Goal: Task Accomplishment & Management: Manage account settings

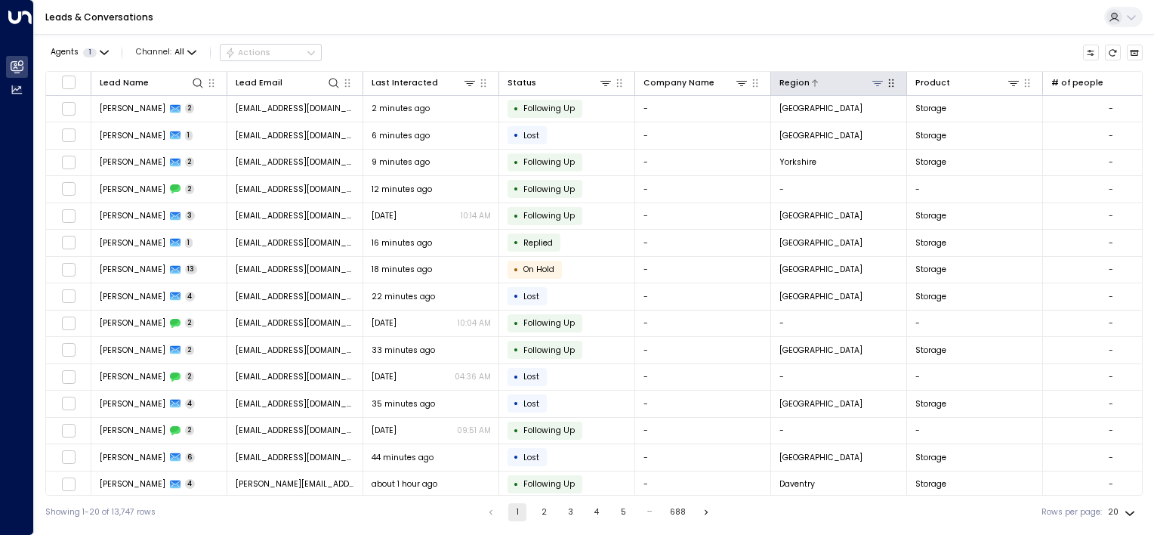
click at [878, 84] on icon at bounding box center [878, 83] width 12 height 12
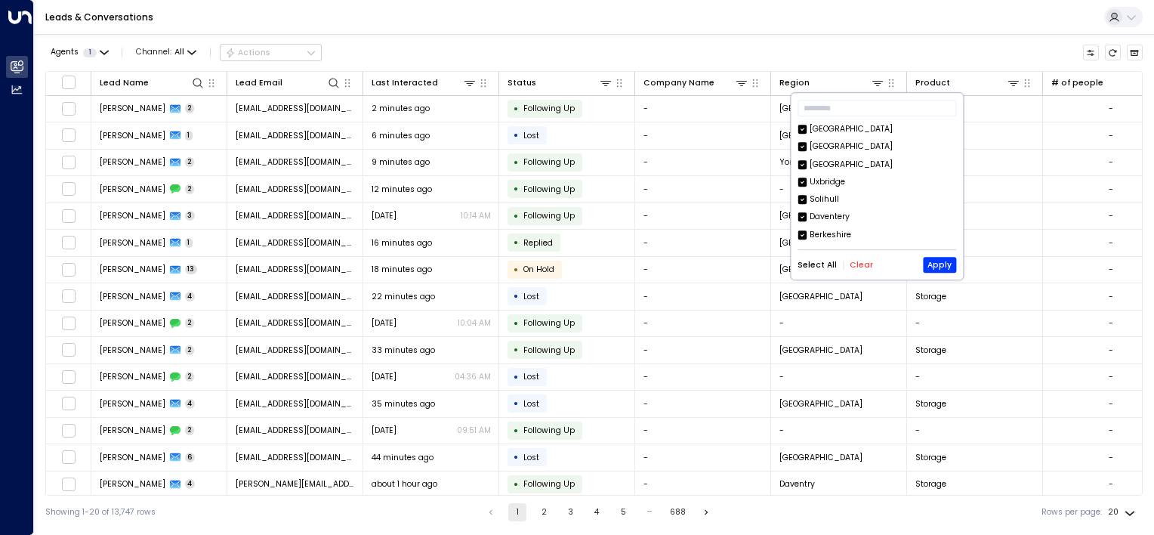
click at [860, 267] on button "Clear" at bounding box center [861, 265] width 23 height 9
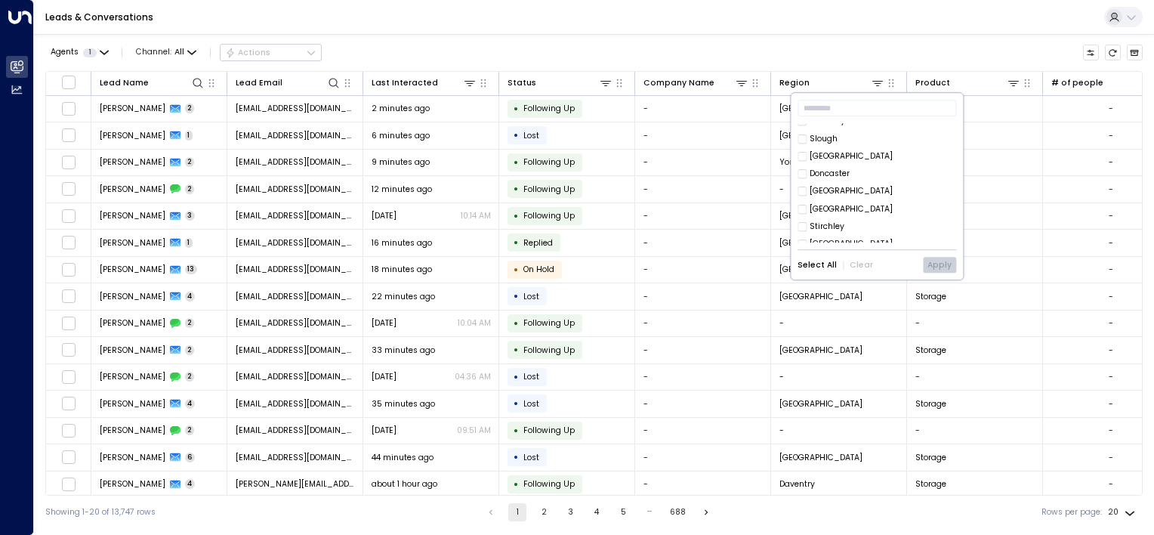
scroll to position [174, 0]
click at [940, 262] on button "Apply" at bounding box center [939, 266] width 33 height 16
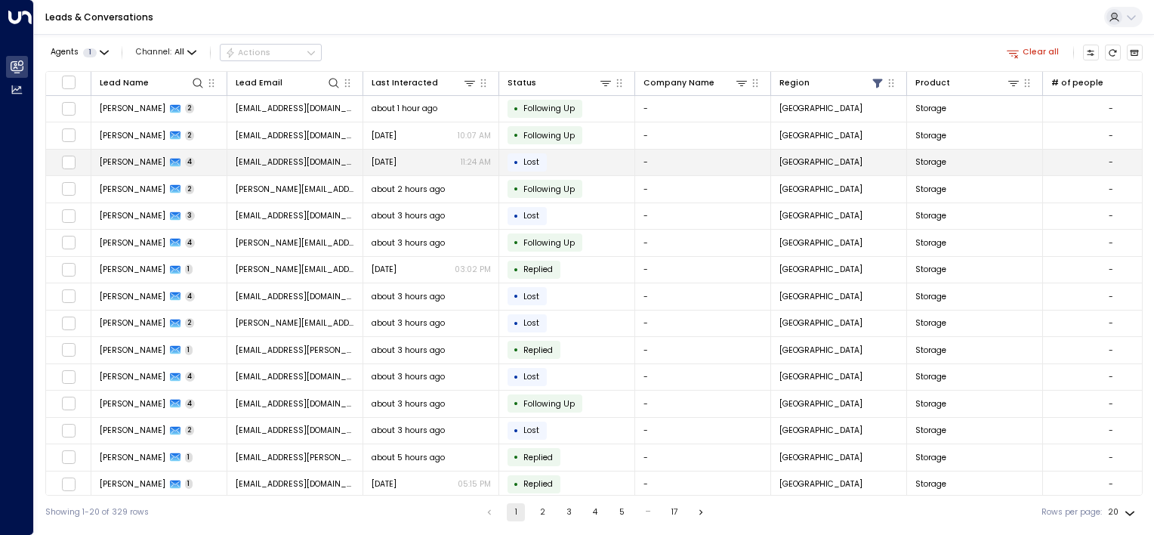
click at [123, 160] on span "[PERSON_NAME]" at bounding box center [133, 161] width 66 height 11
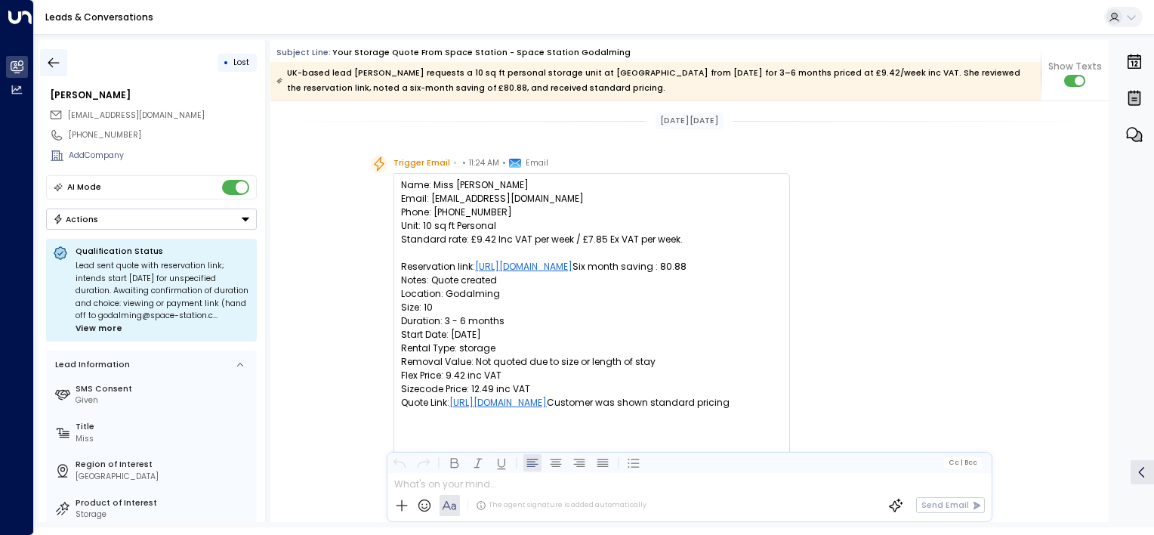
click at [51, 60] on icon "button" at bounding box center [53, 62] width 11 height 10
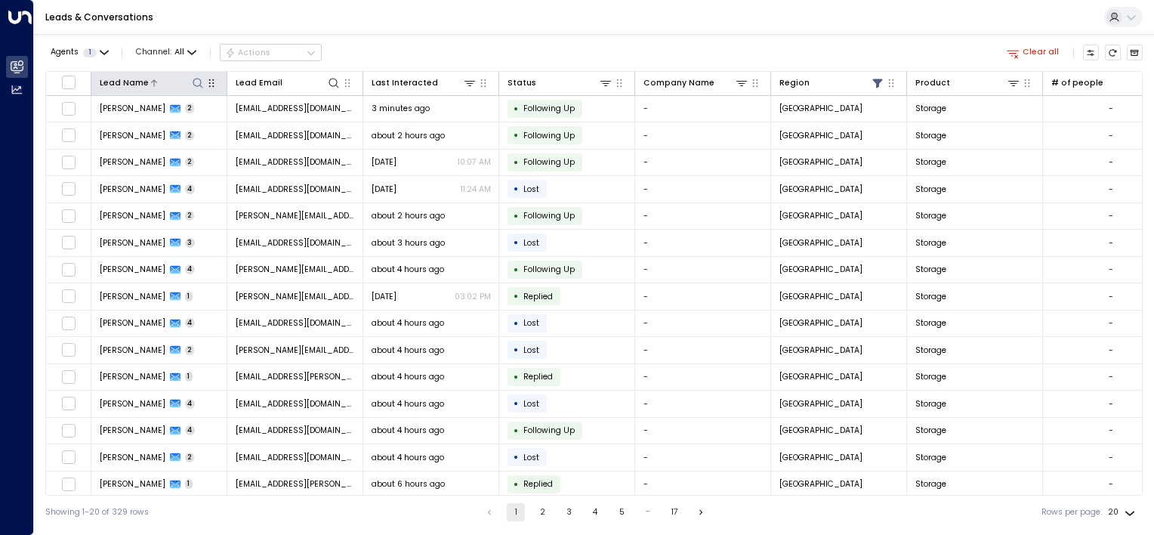
click at [195, 86] on icon at bounding box center [198, 83] width 12 height 12
type input "******"
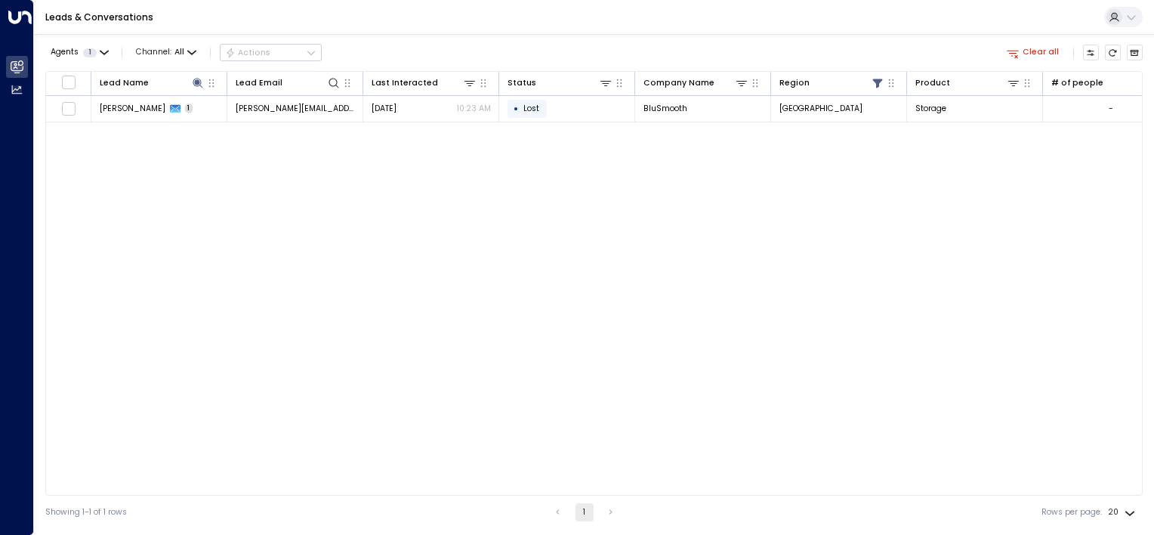
drag, startPoint x: 285, startPoint y: 238, endPoint x: 298, endPoint y: 239, distance: 12.9
click at [285, 239] on div "Lead Name Lead Email Last Interacted Status Company Name Region Product # of pe…" at bounding box center [594, 283] width 1098 height 425
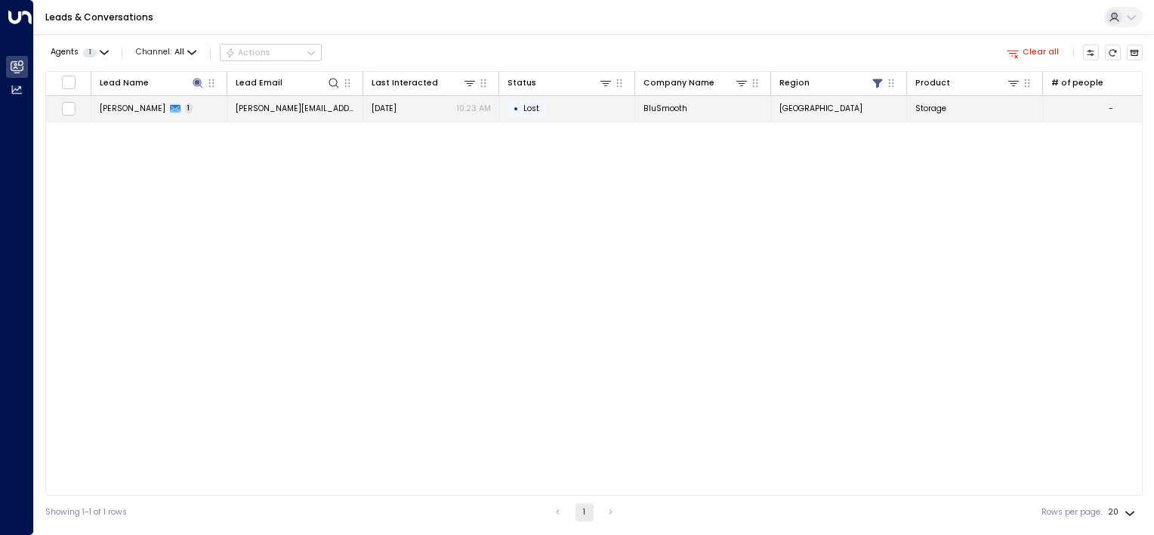
click at [186, 109] on td "[PERSON_NAME] 1" at bounding box center [159, 109] width 136 height 26
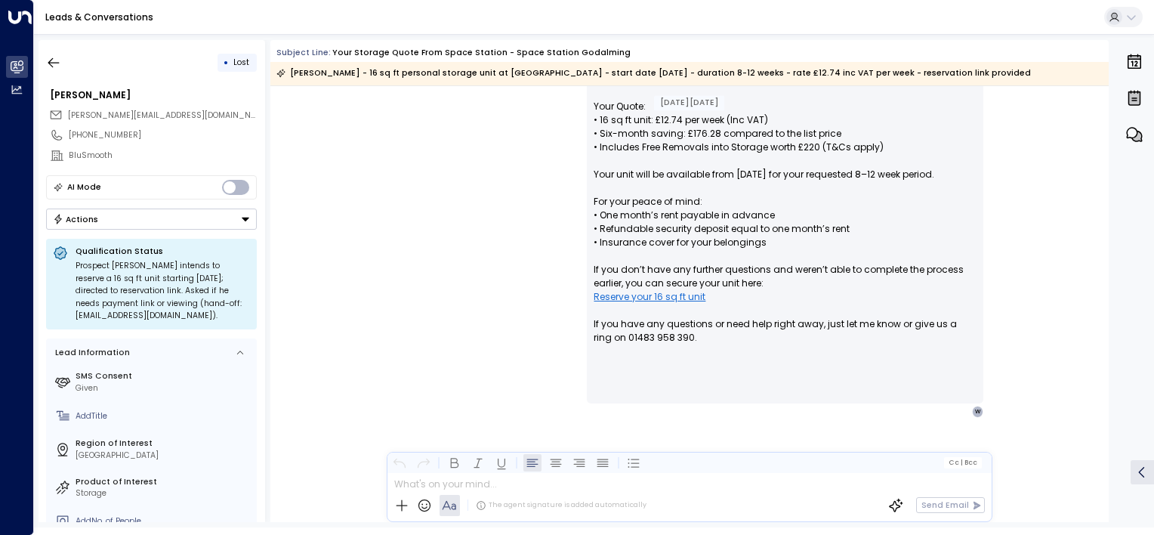
scroll to position [509, 0]
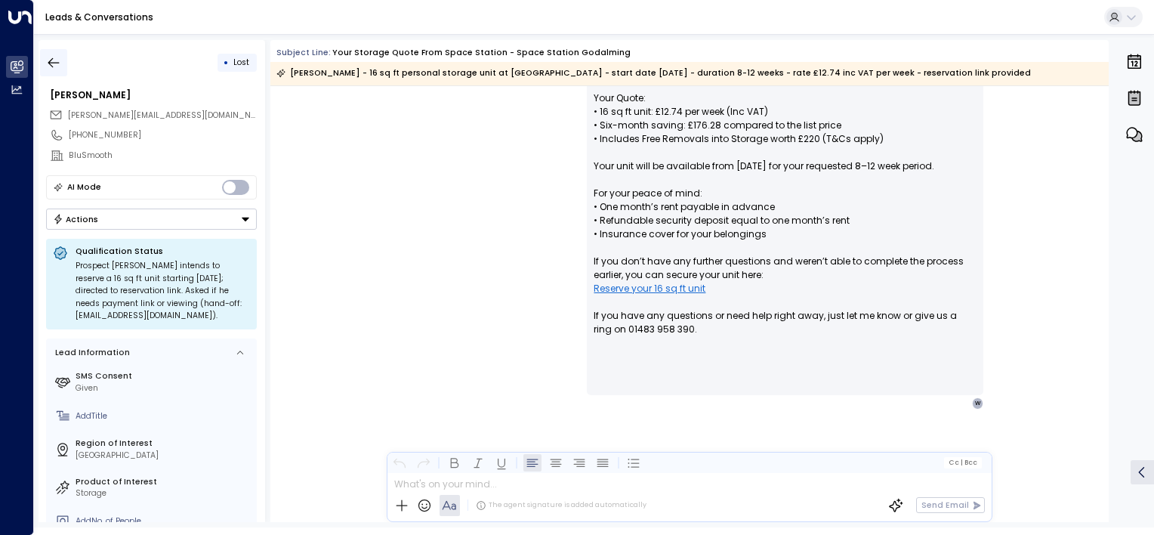
click at [48, 63] on icon "button" at bounding box center [53, 62] width 15 height 15
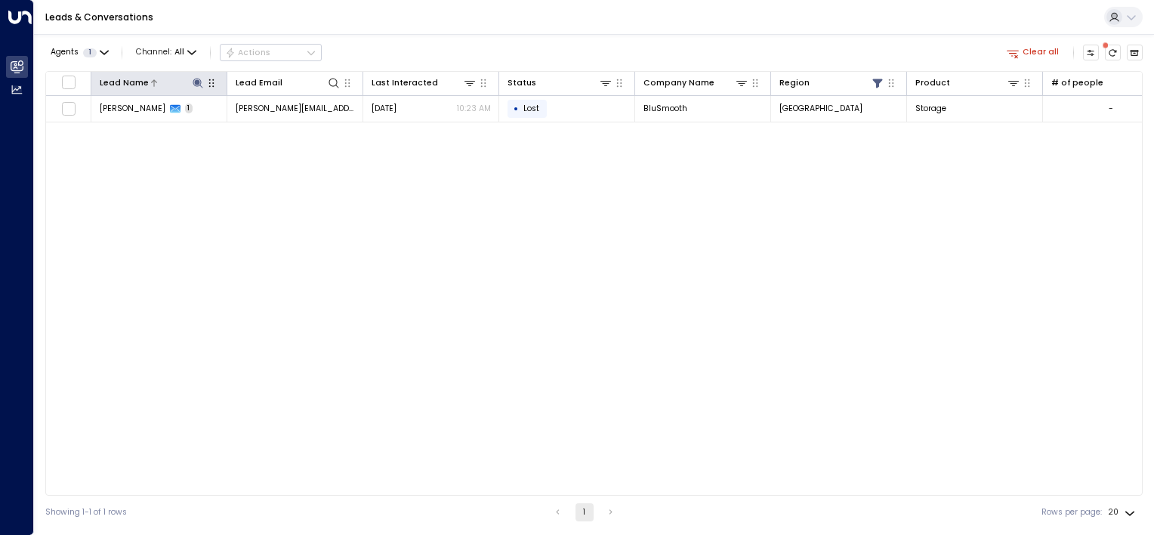
click at [166, 84] on div at bounding box center [177, 83] width 57 height 14
click at [197, 80] on icon at bounding box center [198, 83] width 10 height 10
click at [266, 122] on icon "button" at bounding box center [266, 126] width 10 height 10
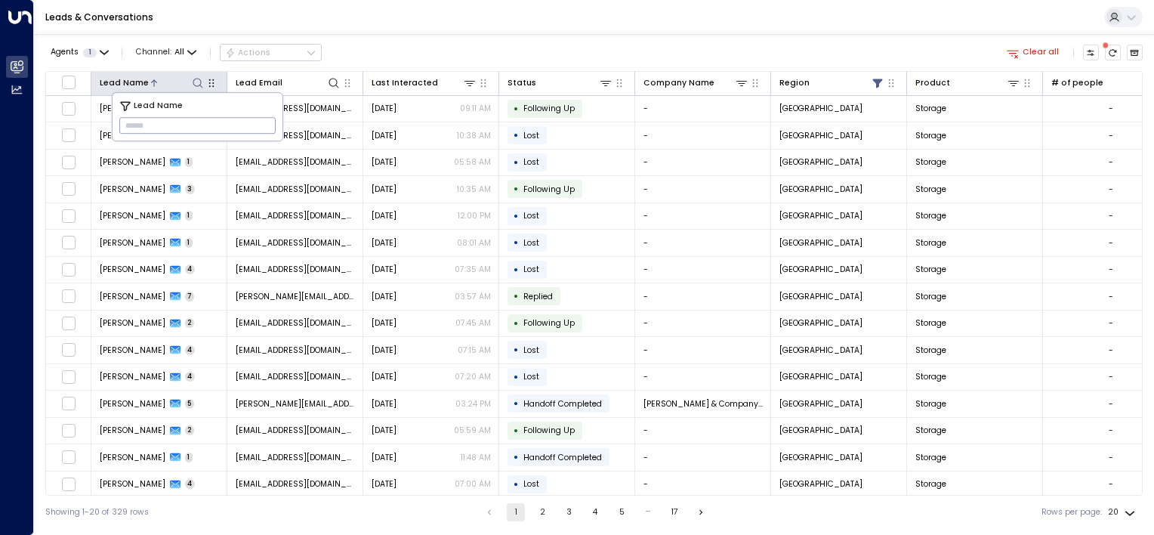
click at [174, 81] on div at bounding box center [177, 83] width 57 height 14
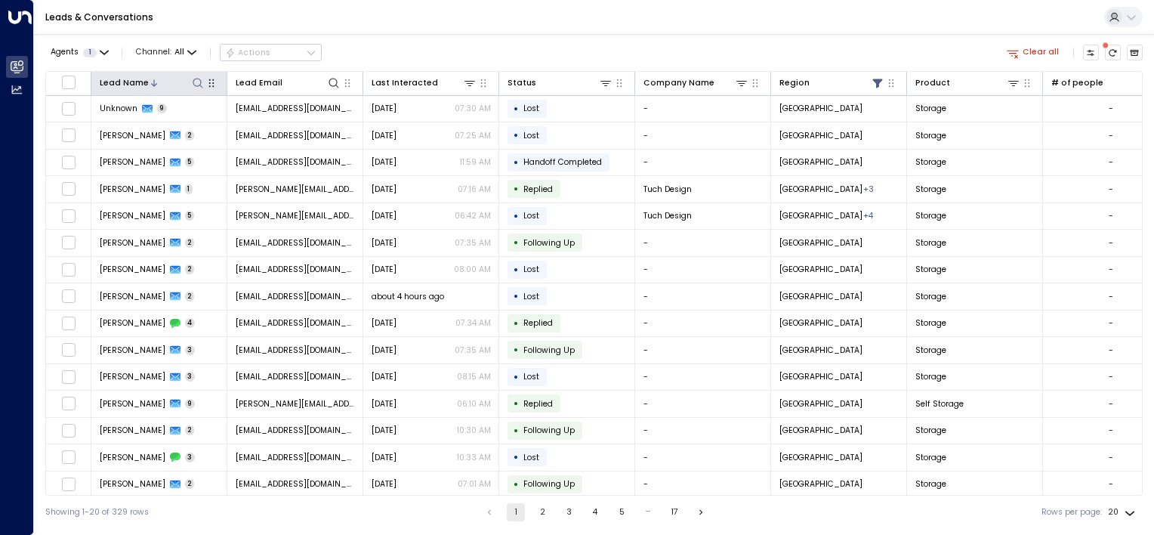
click at [174, 81] on div at bounding box center [177, 83] width 57 height 14
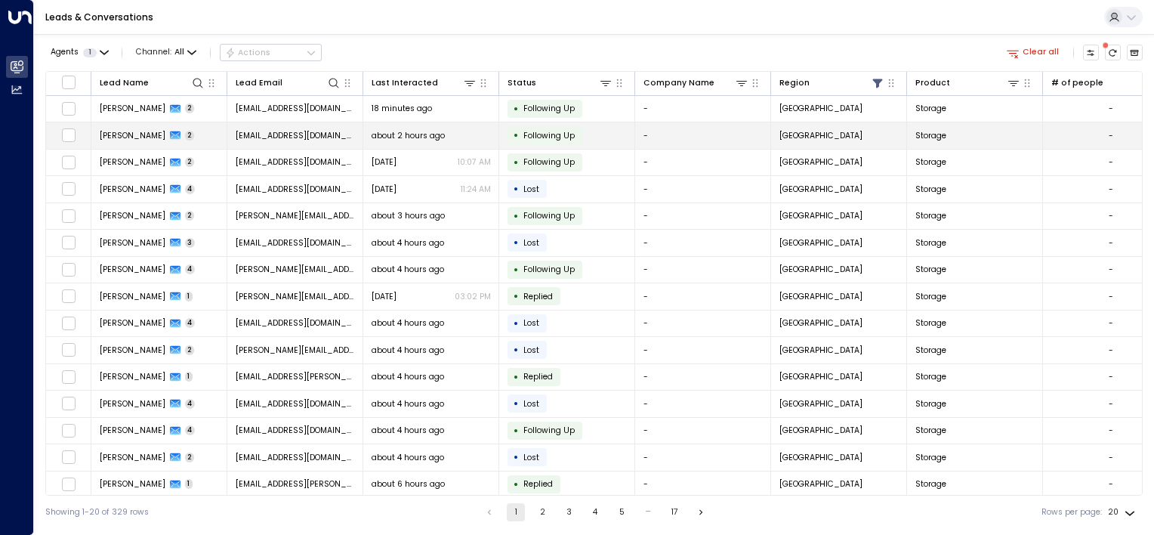
click at [110, 131] on span "[PERSON_NAME]" at bounding box center [133, 135] width 66 height 11
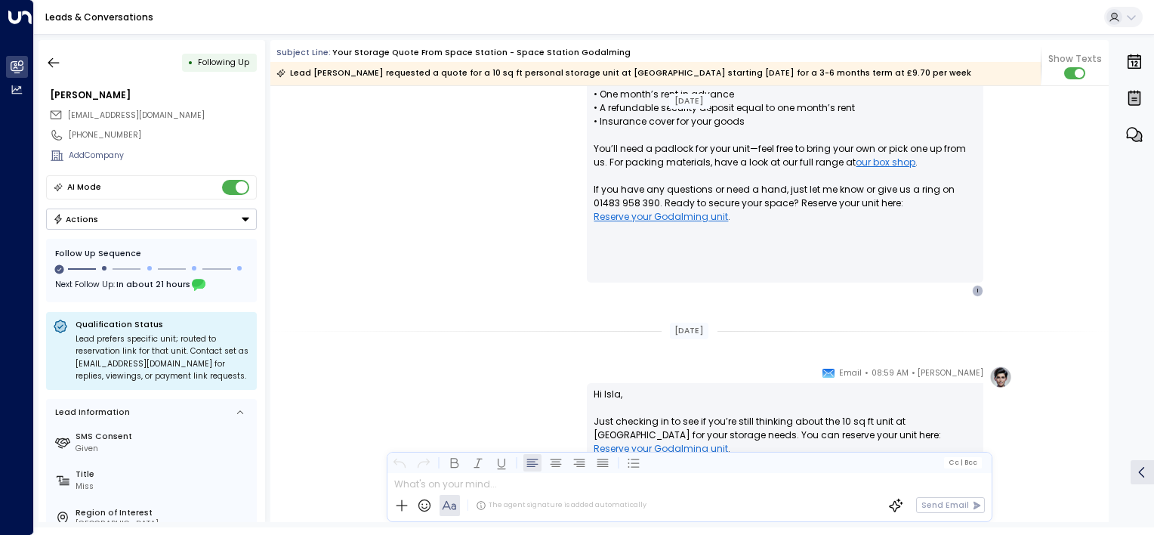
scroll to position [1263, 0]
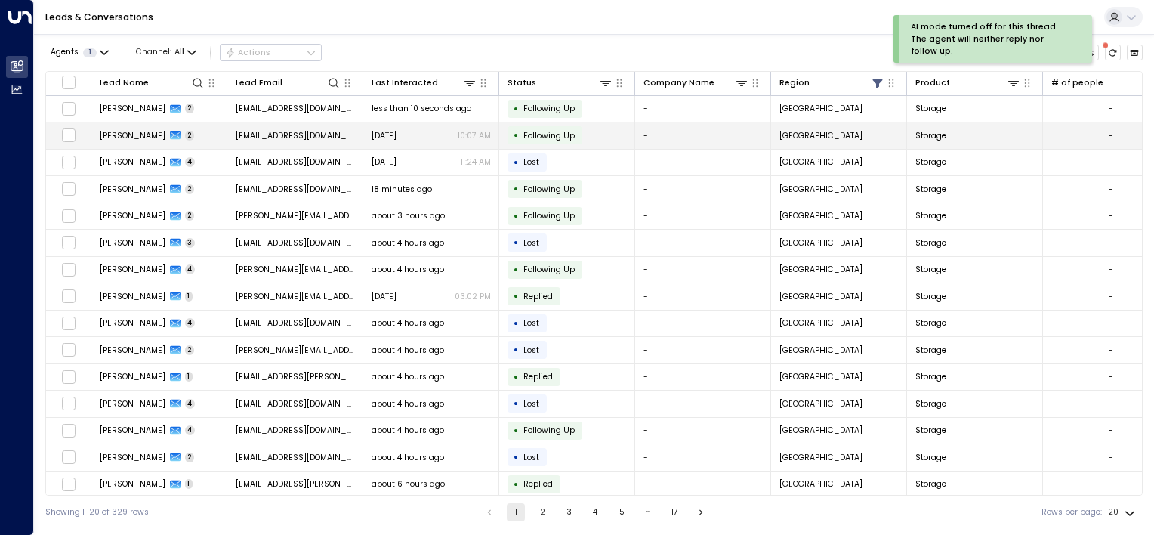
click at [174, 135] on td "Isla [PERSON_NAME] 2" at bounding box center [159, 135] width 136 height 26
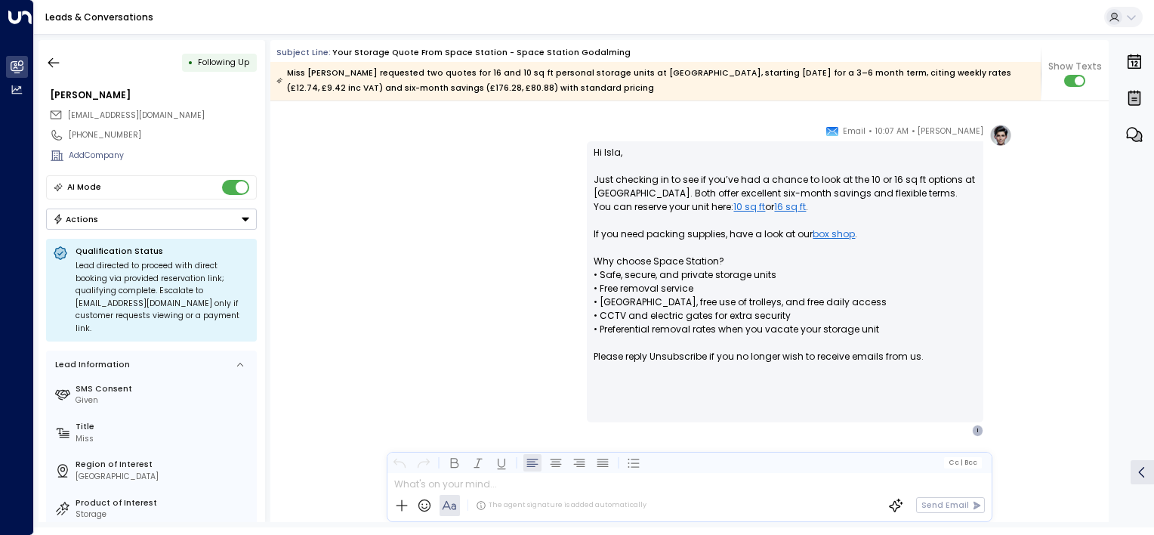
scroll to position [1729, 0]
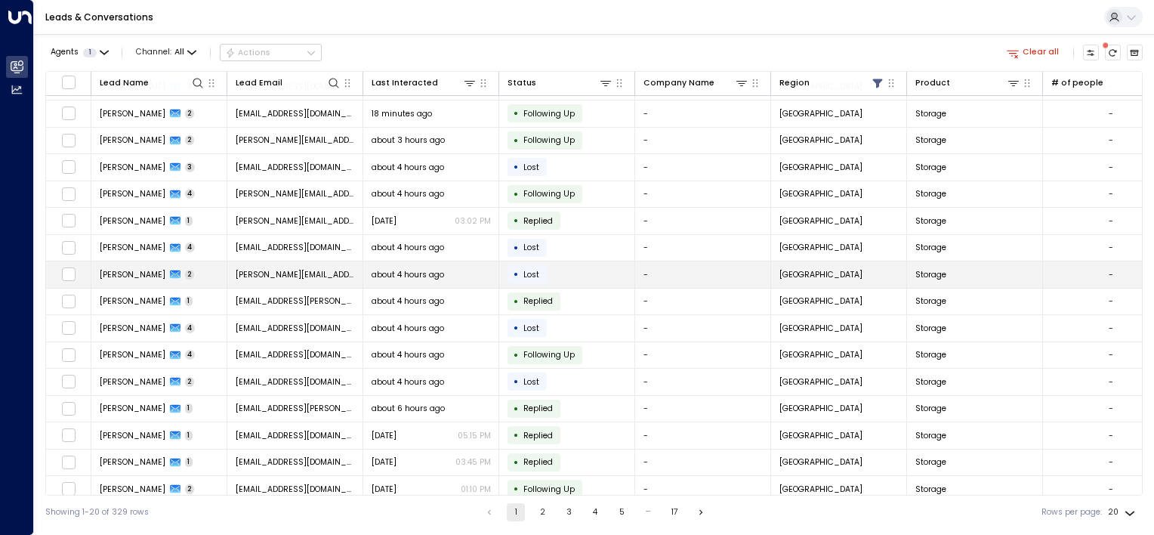
scroll to position [136, 0]
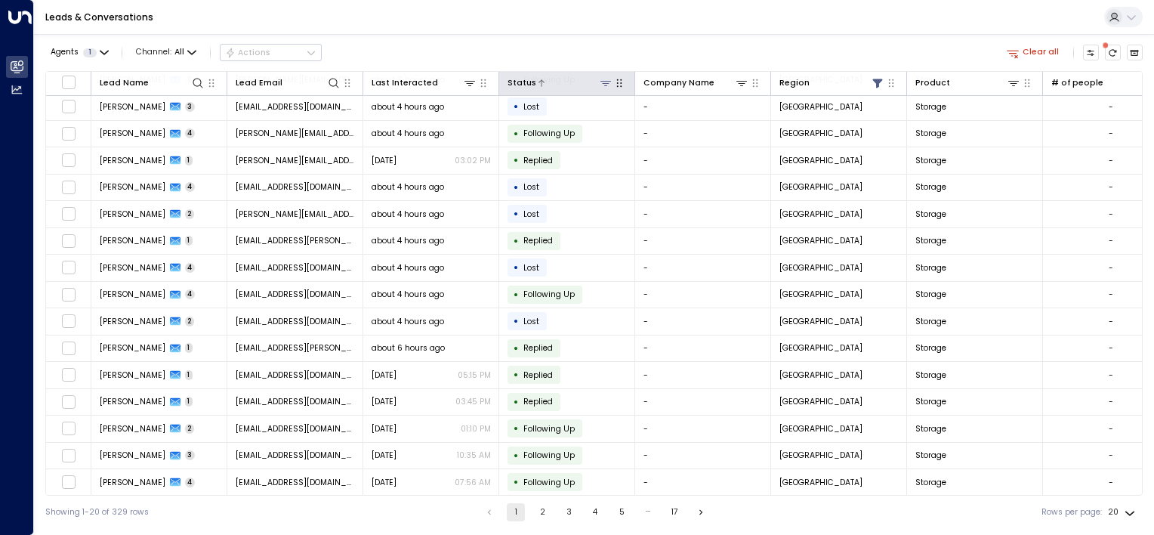
click at [558, 87] on div at bounding box center [574, 83] width 77 height 14
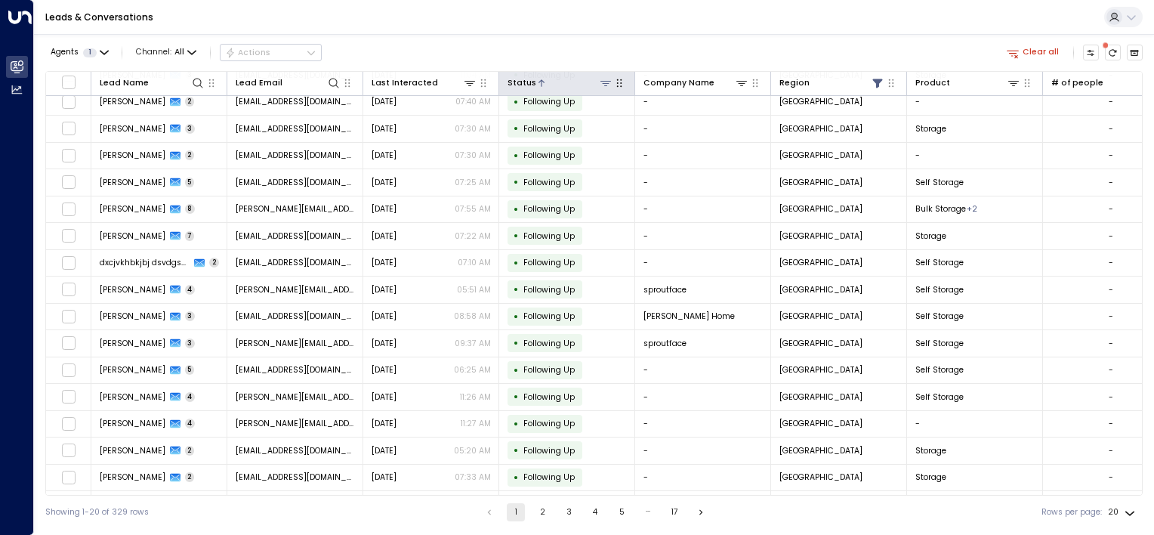
scroll to position [136, 0]
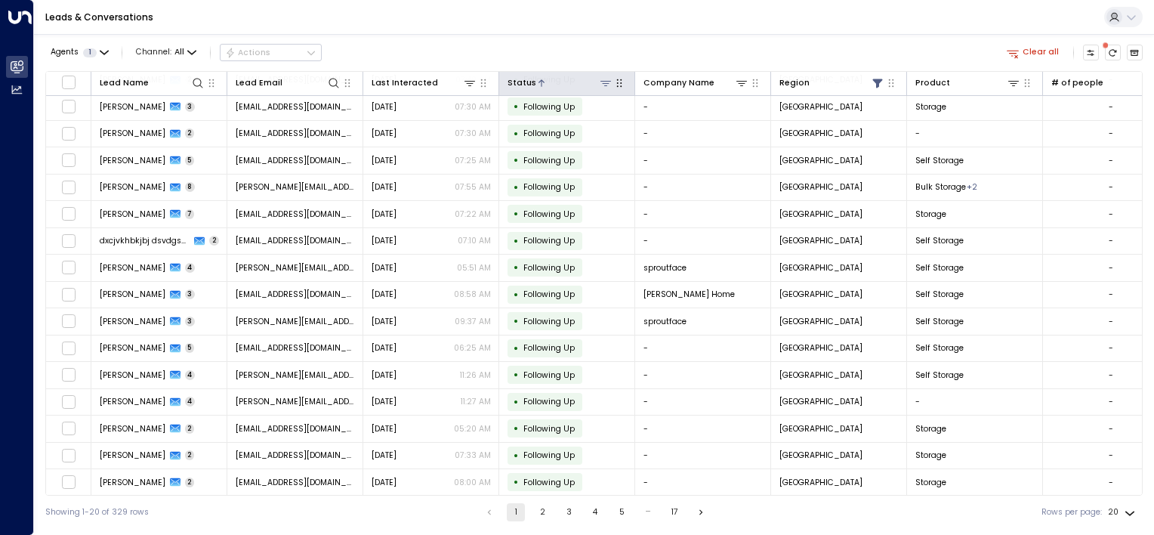
click at [558, 87] on div at bounding box center [574, 83] width 77 height 14
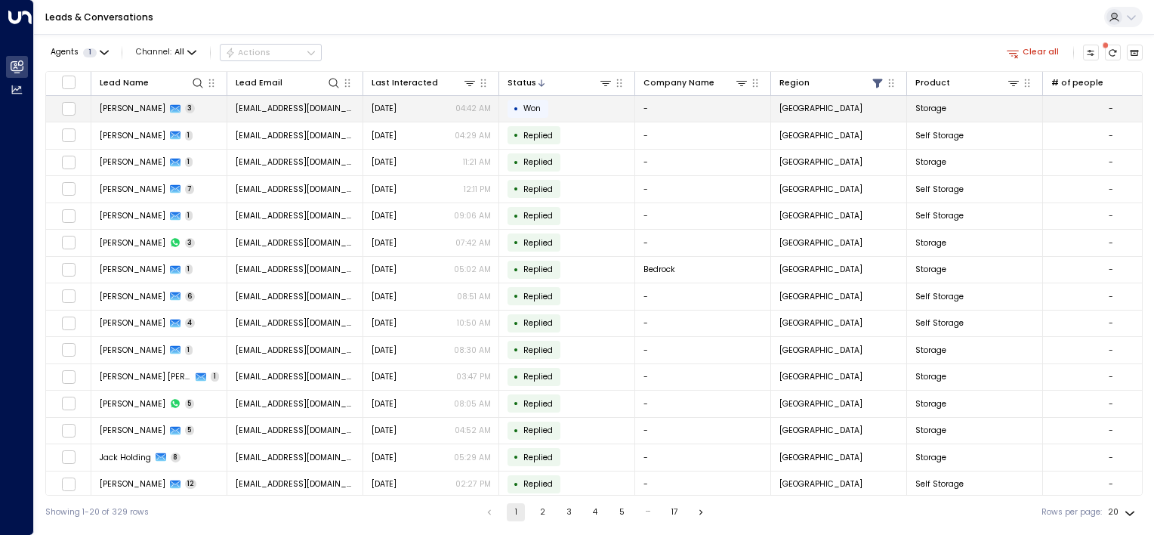
click at [116, 110] on span "[PERSON_NAME]" at bounding box center [133, 108] width 66 height 11
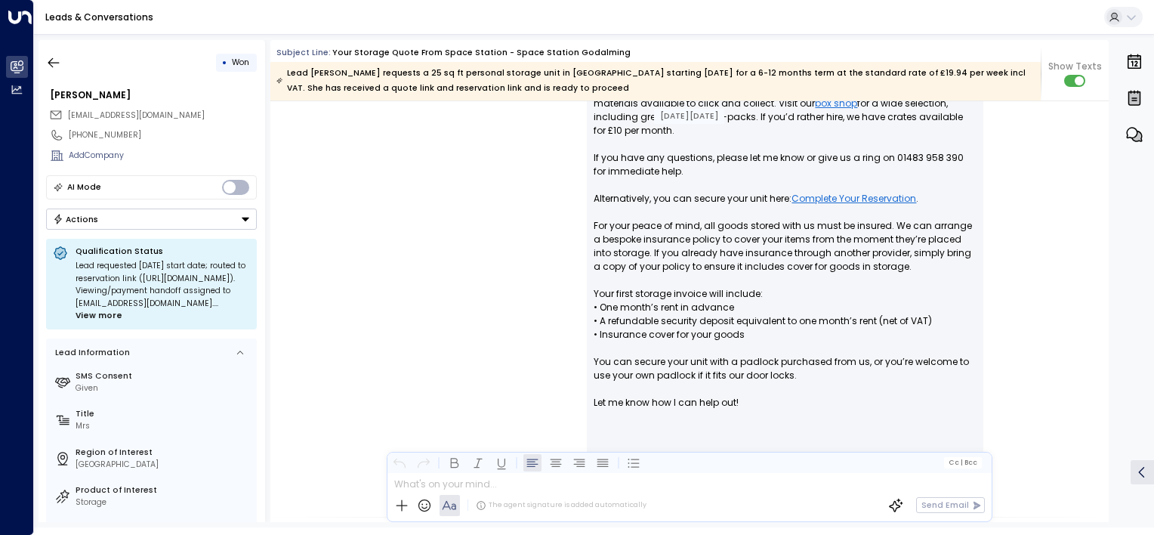
scroll to position [449, 0]
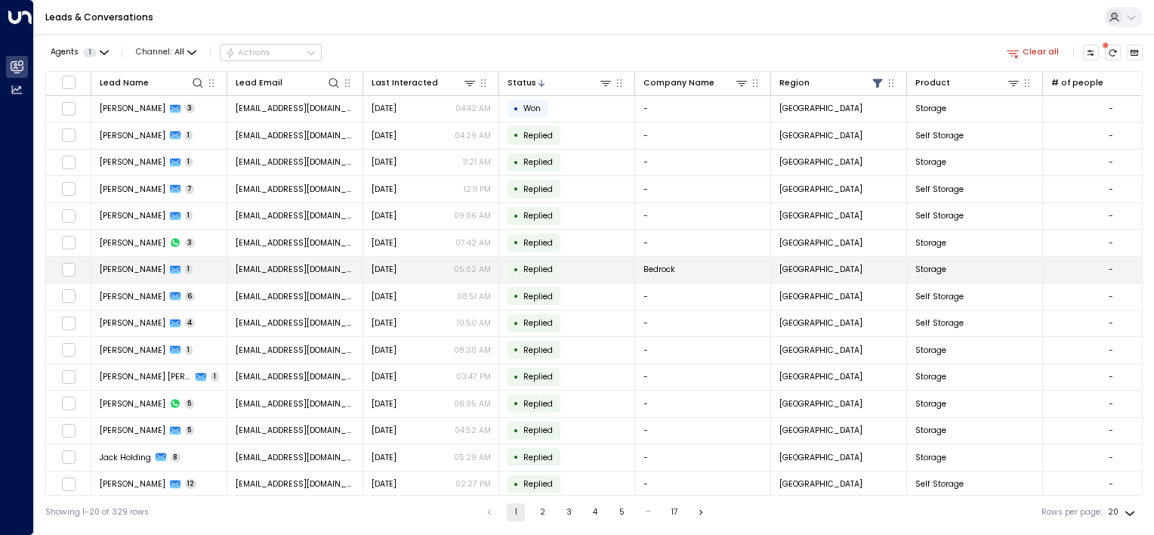
click at [519, 267] on span "Replied" at bounding box center [538, 269] width 40 height 11
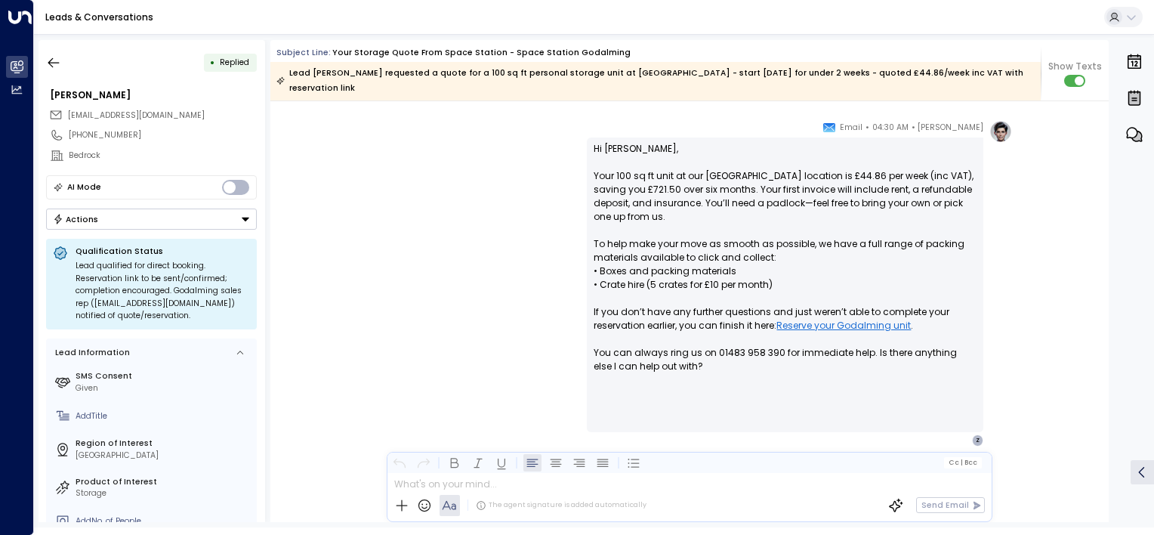
scroll to position [1970, 0]
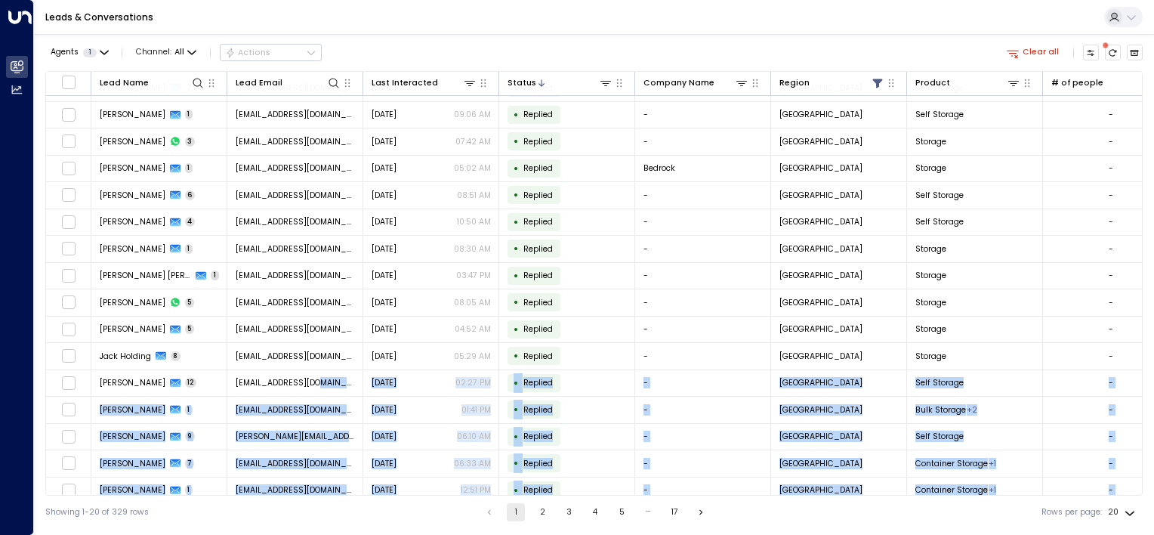
scroll to position [137, 0]
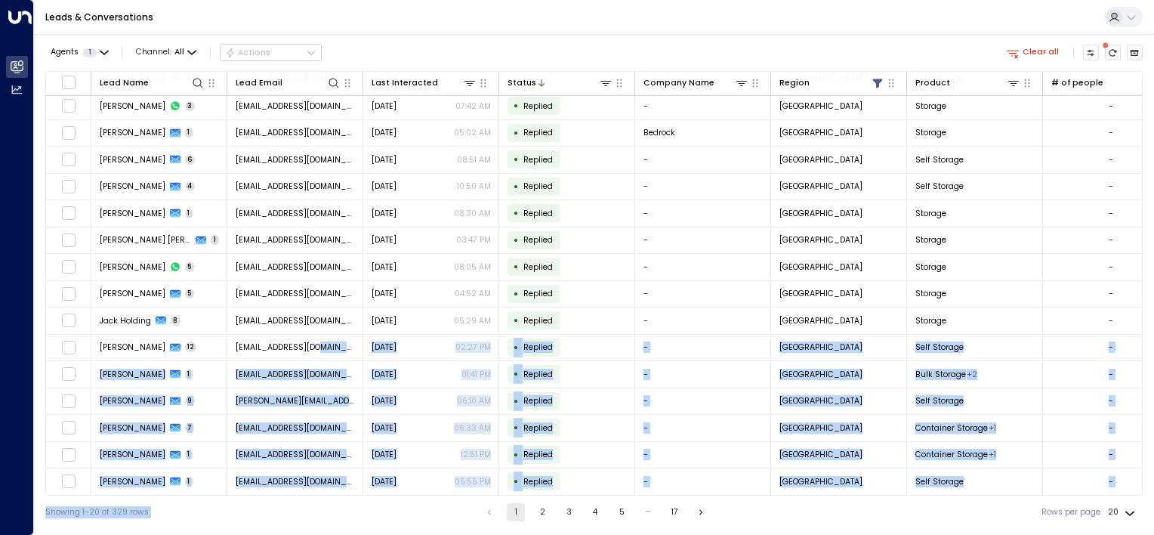
drag, startPoint x: 347, startPoint y: 495, endPoint x: 598, endPoint y: 505, distance: 251.0
click at [598, 505] on div "Agents 1 Channel: All Actions Clear all Lead Name Lead Email Last Interacted St…" at bounding box center [594, 281] width 1098 height 495
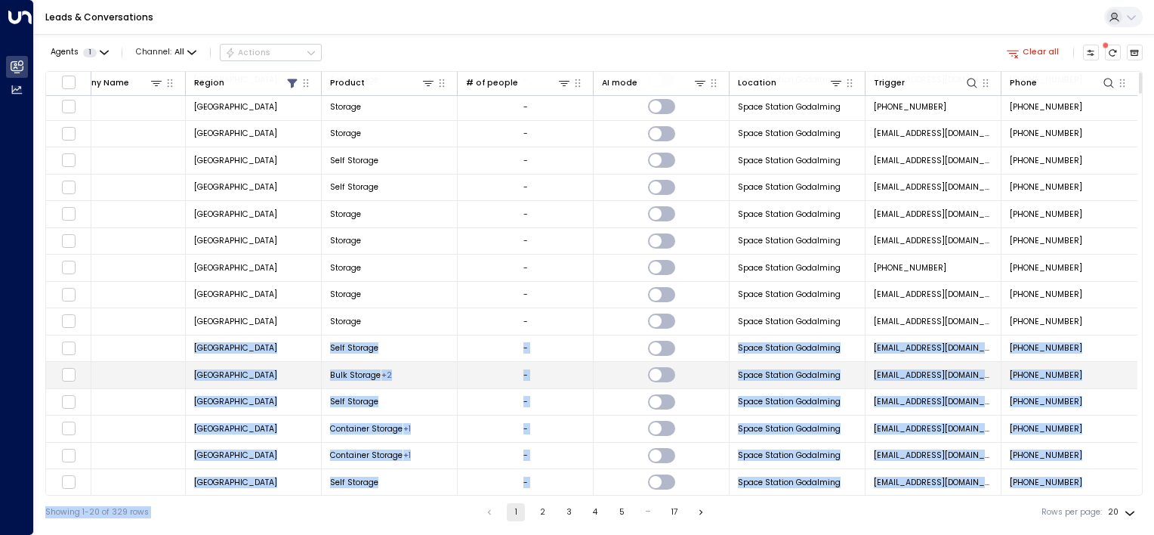
click at [610, 379] on td at bounding box center [662, 375] width 136 height 26
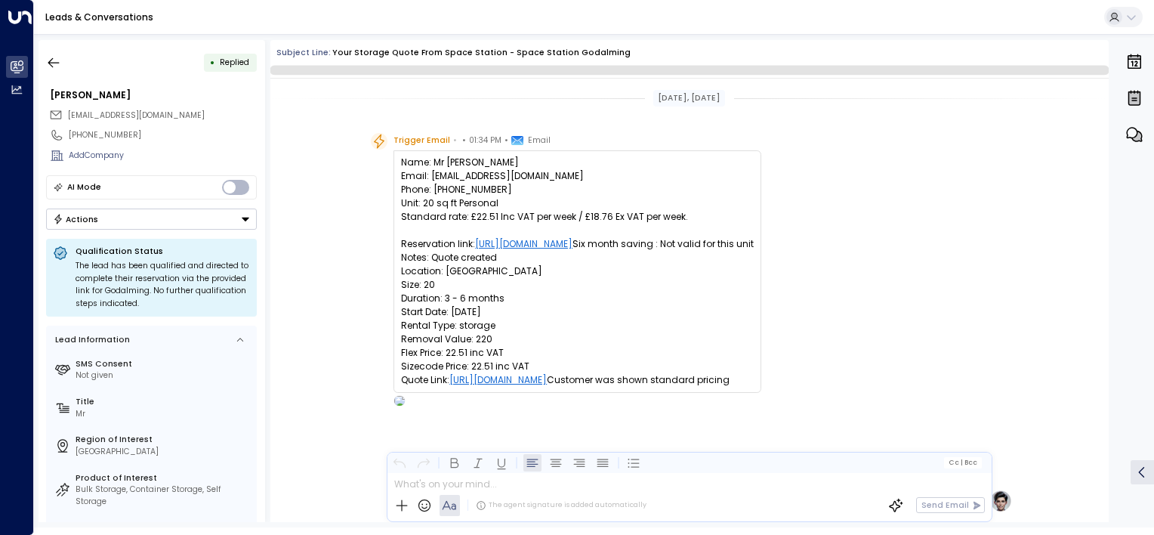
scroll to position [393, 0]
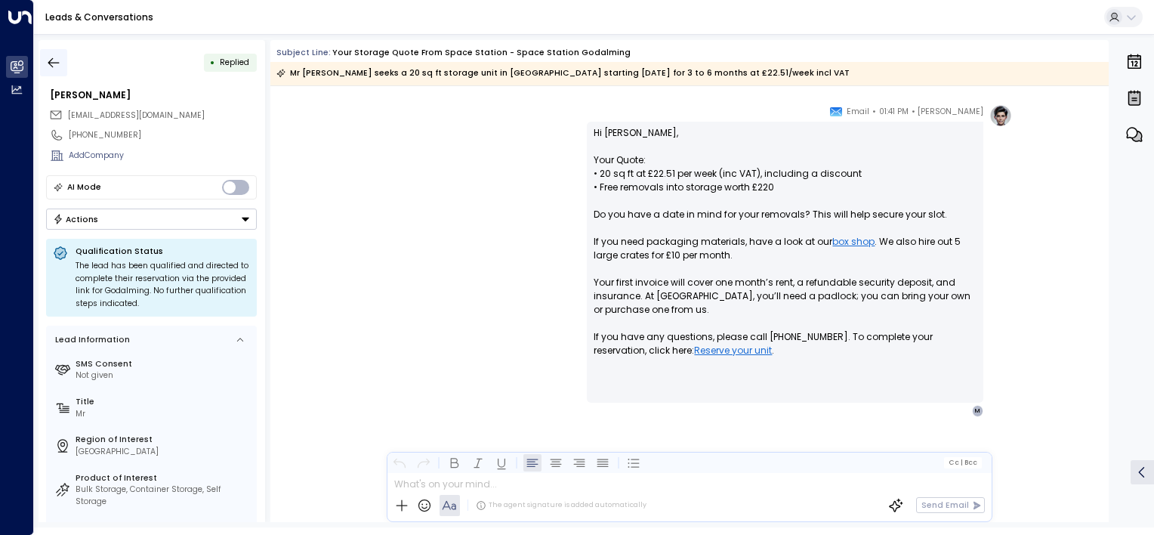
click at [54, 61] on icon "button" at bounding box center [53, 62] width 15 height 15
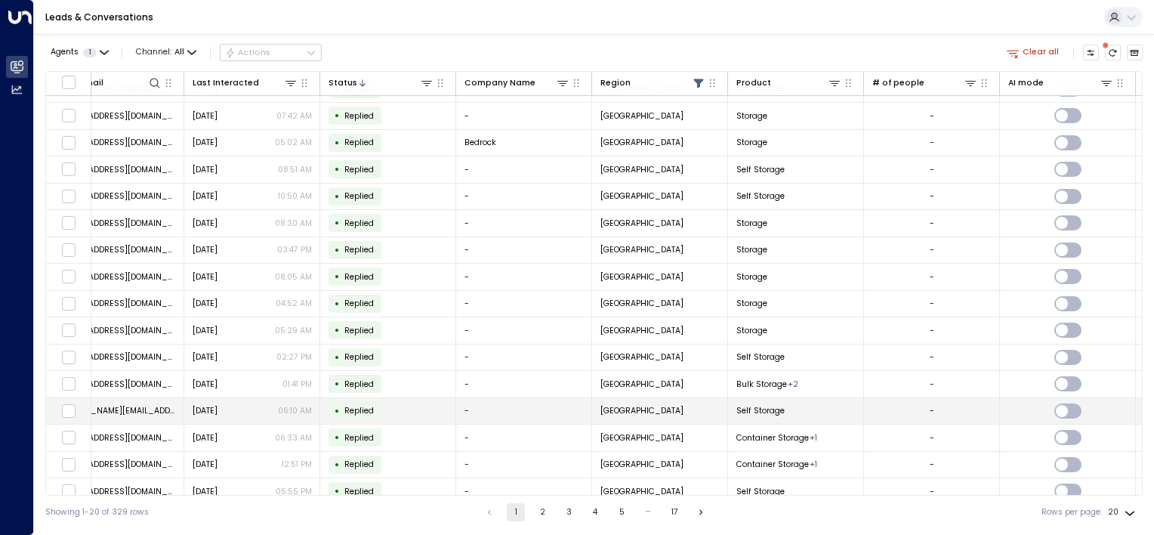
scroll to position [136, 179]
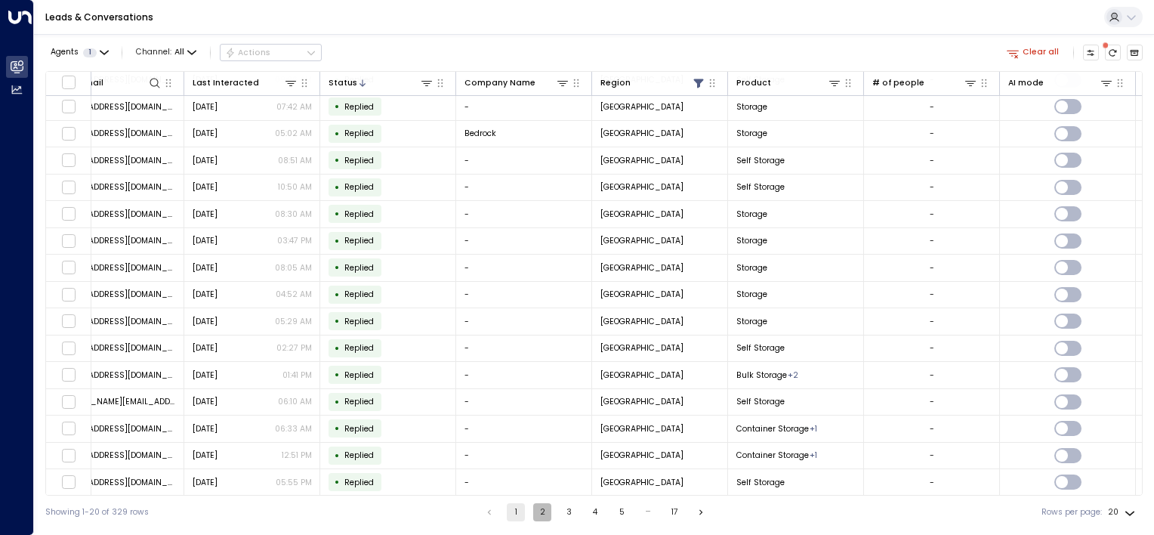
click at [541, 511] on button "2" at bounding box center [542, 512] width 18 height 18
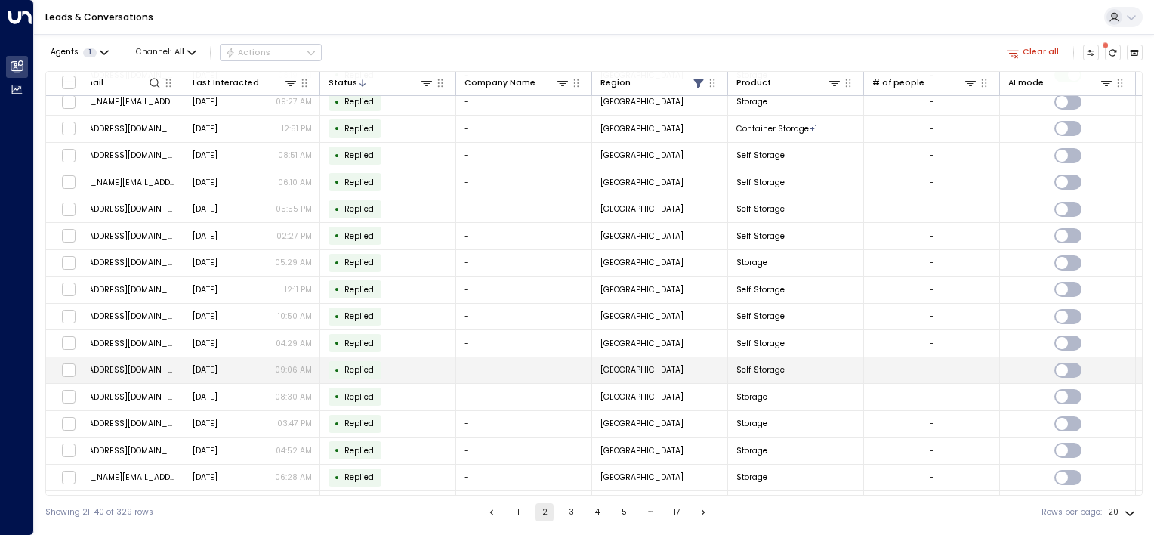
scroll to position [136, 179]
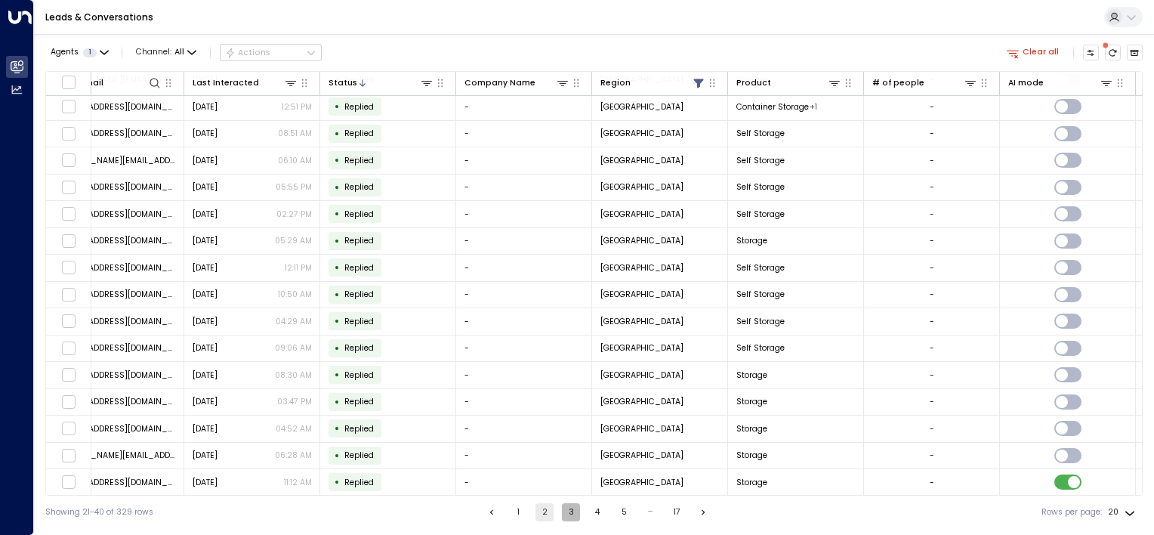
click at [573, 514] on button "3" at bounding box center [571, 512] width 18 height 18
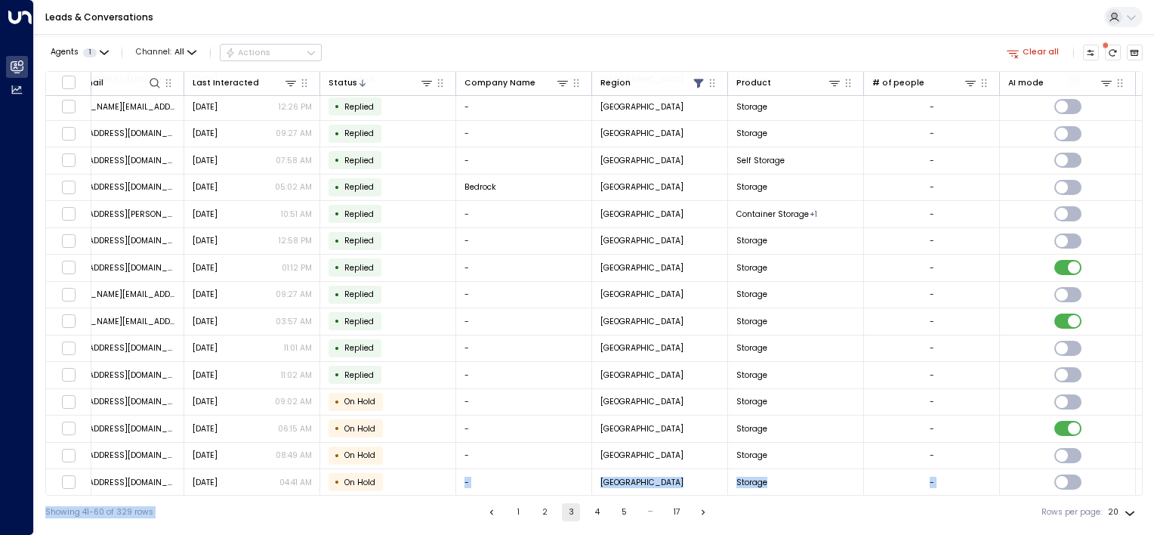
scroll to position [137, 179]
drag, startPoint x: 429, startPoint y: 496, endPoint x: 366, endPoint y: 493, distance: 62.7
click at [366, 493] on div "Agents 1 Channel: All Actions Clear all Lead Name Lead Email Last Interacted St…" at bounding box center [594, 281] width 1098 height 495
